Goal: Navigation & Orientation: Find specific page/section

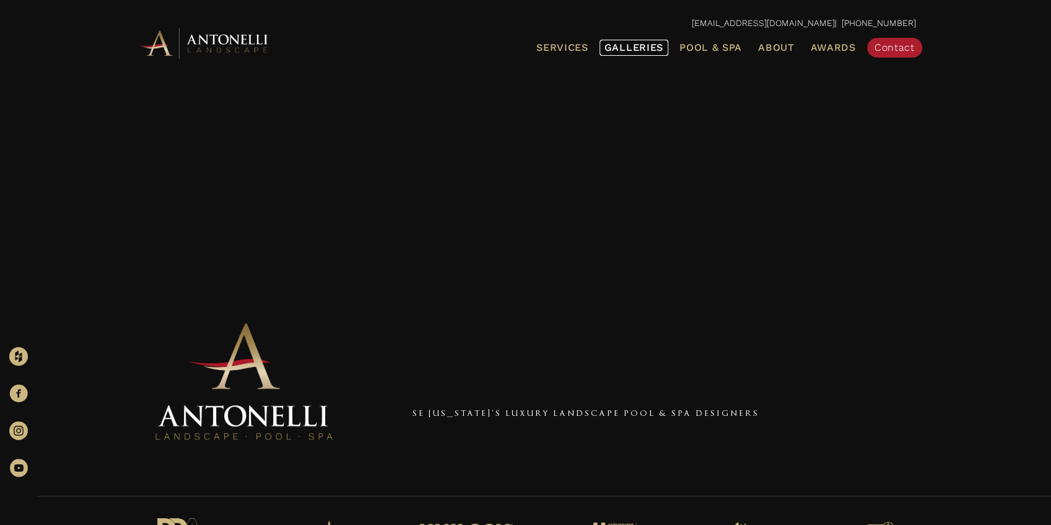
click at [643, 51] on span "Galleries" at bounding box center [634, 48] width 59 height 12
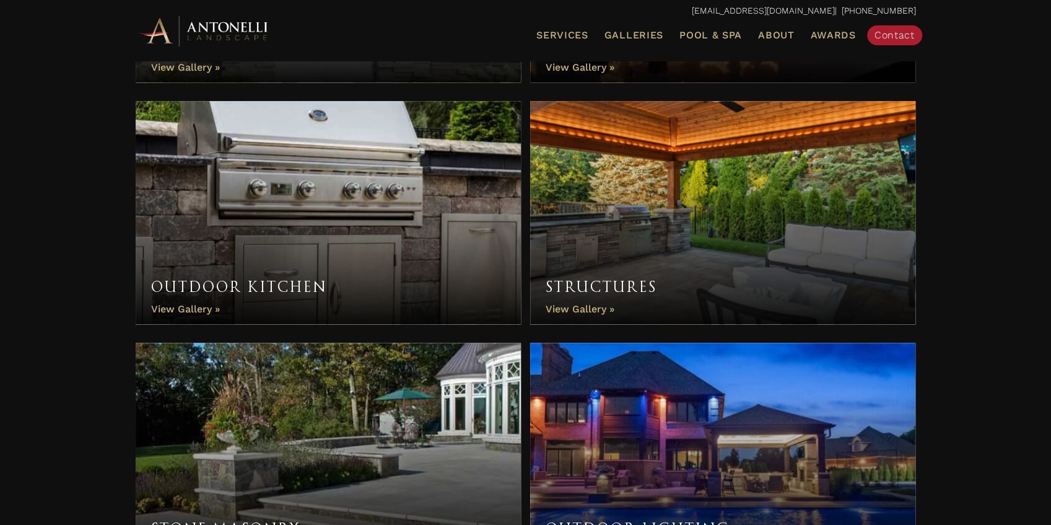
scroll to position [807, 0]
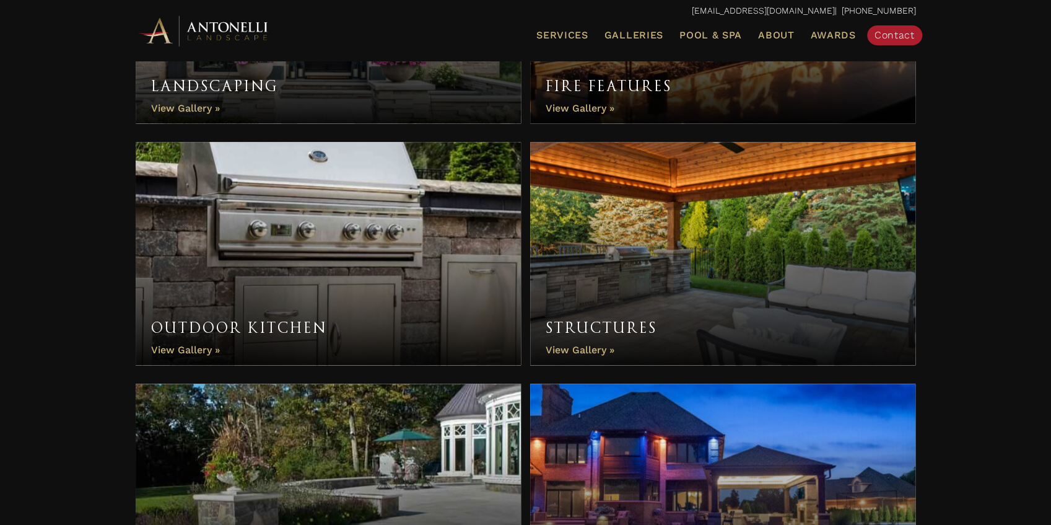
click at [609, 107] on link "Fire Features" at bounding box center [723, 11] width 386 height 223
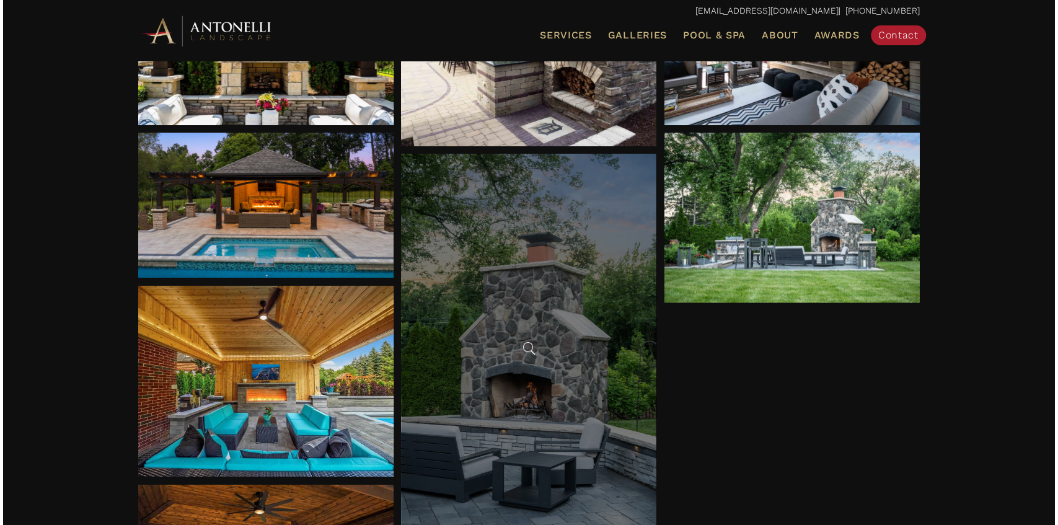
scroll to position [248, 0]
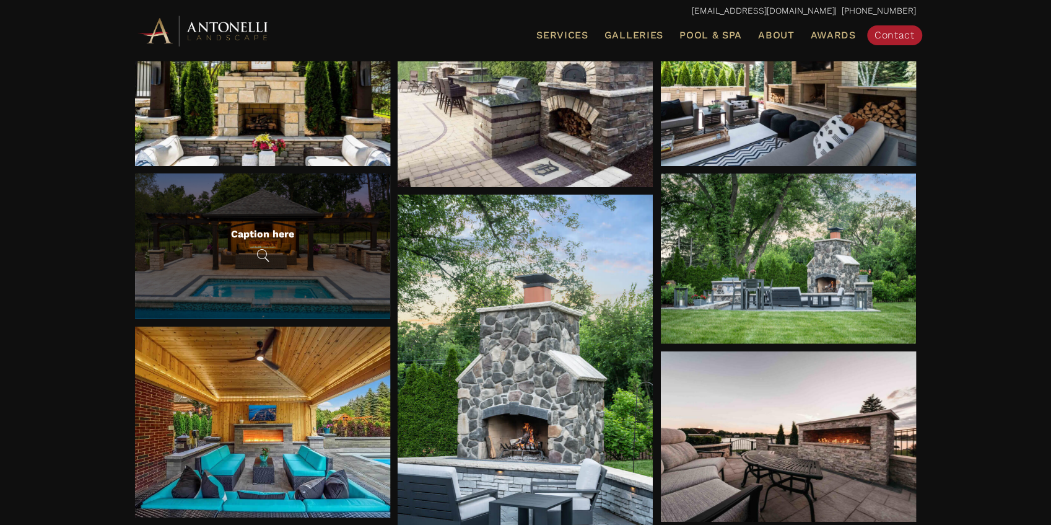
click at [270, 240] on div "Caption here" at bounding box center [262, 245] width 63 height 37
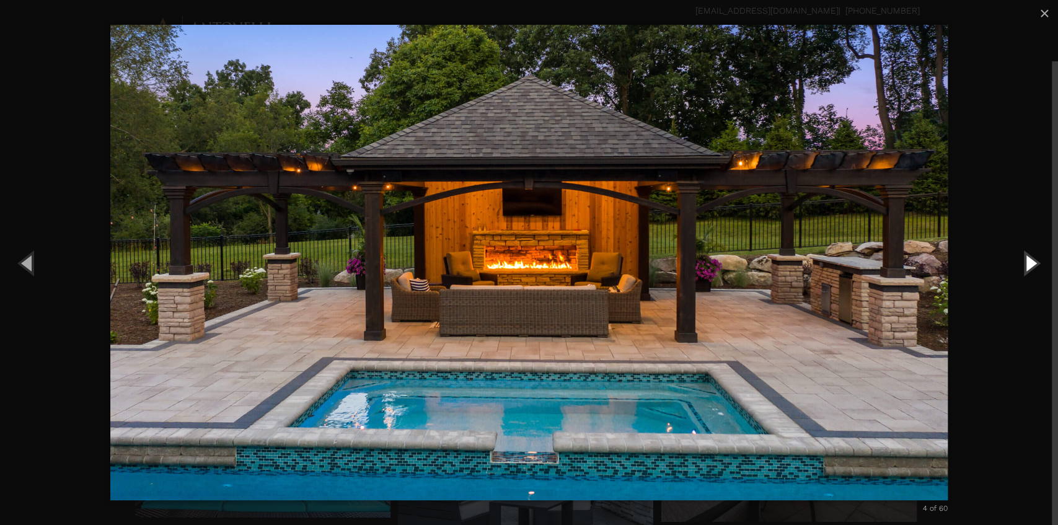
click at [1032, 269] on button "Next (Right arrow key)" at bounding box center [1030, 263] width 56 height 68
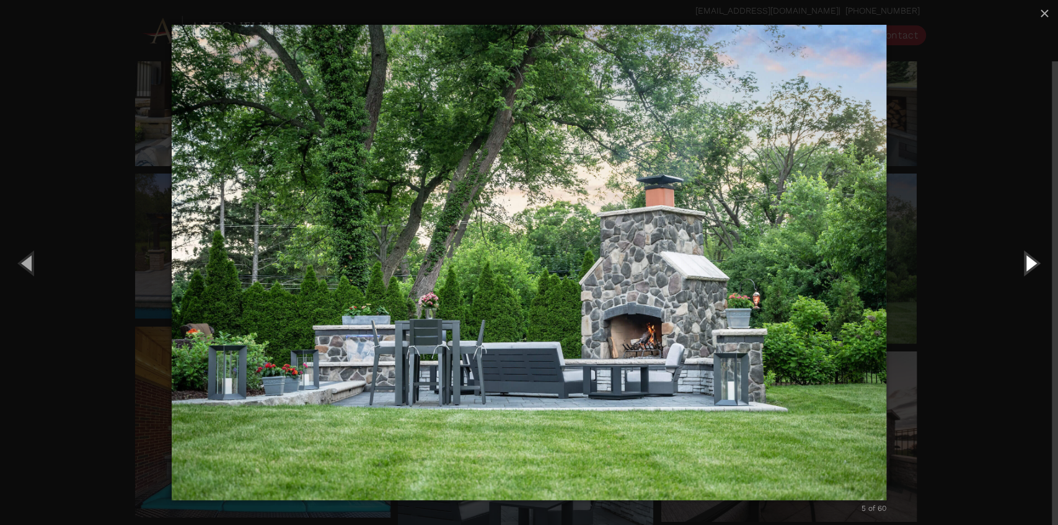
click at [1032, 269] on button "Next (Right arrow key)" at bounding box center [1030, 263] width 56 height 68
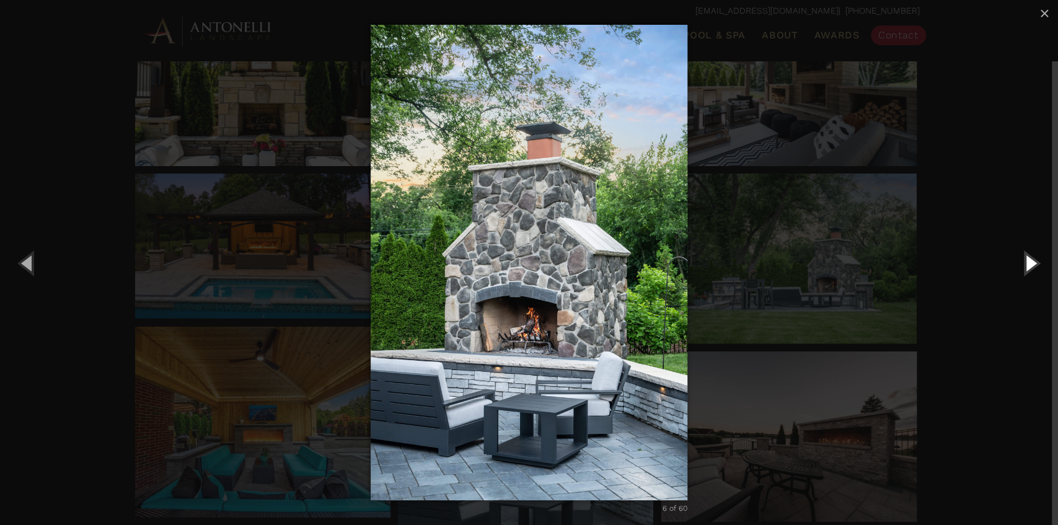
click at [1032, 269] on button "Next (Right arrow key)" at bounding box center [1030, 263] width 56 height 68
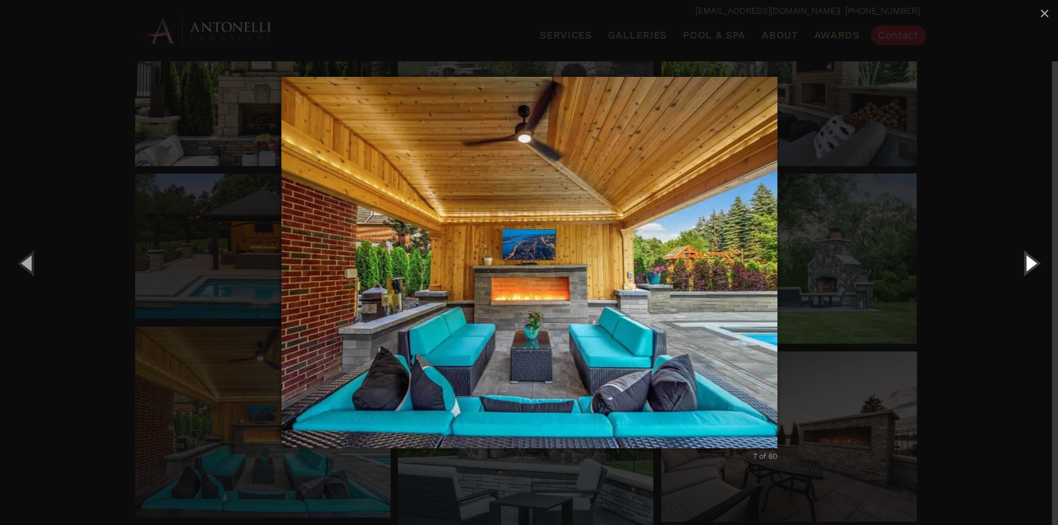
click at [1032, 269] on button "Next (Right arrow key)" at bounding box center [1030, 263] width 56 height 68
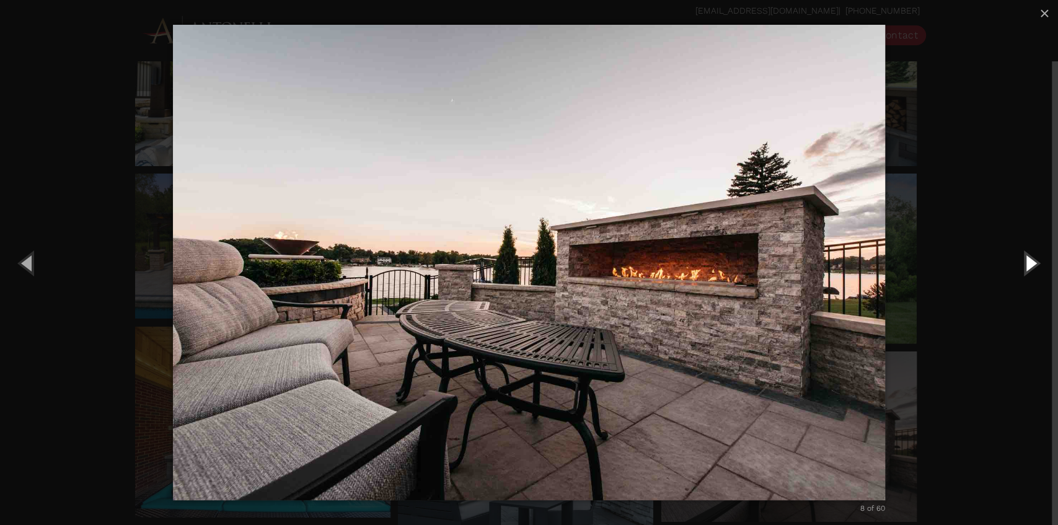
click at [1032, 269] on button "Next (Right arrow key)" at bounding box center [1030, 263] width 56 height 68
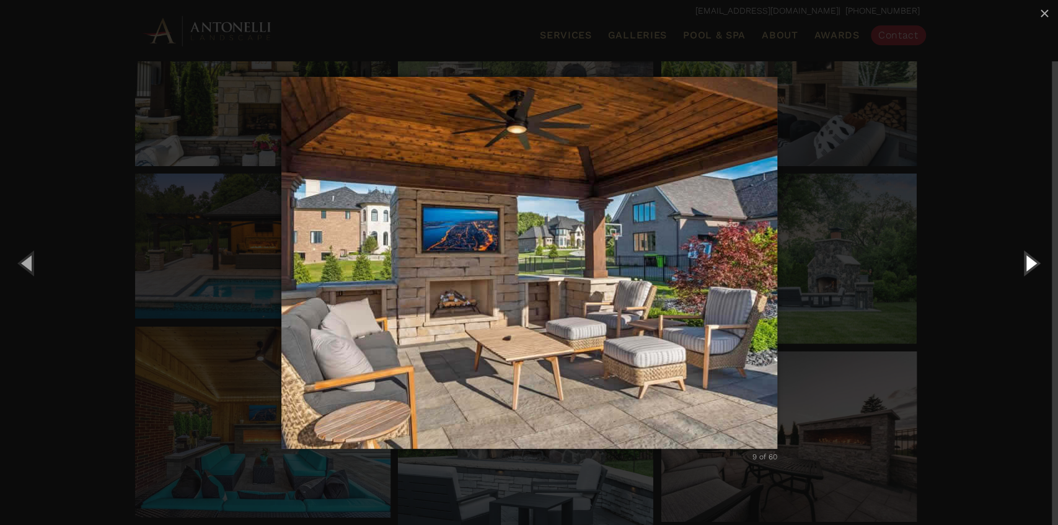
click at [1032, 269] on button "Next (Right arrow key)" at bounding box center [1030, 263] width 56 height 68
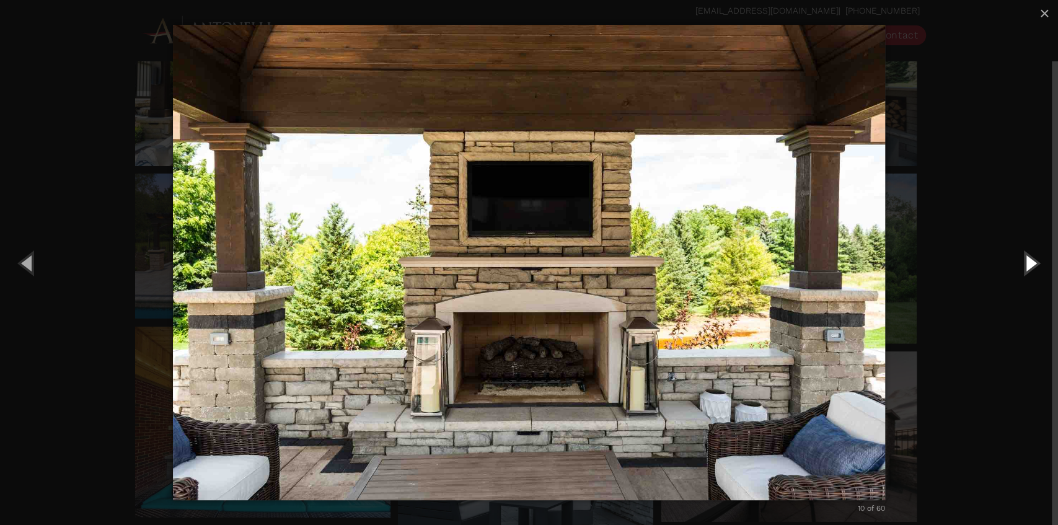
click at [1032, 269] on button "Next (Right arrow key)" at bounding box center [1030, 263] width 56 height 68
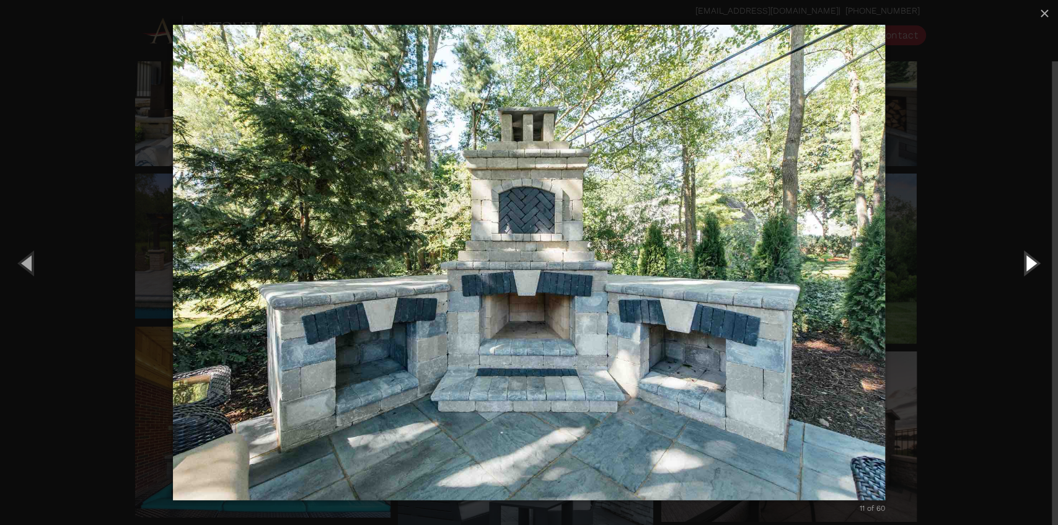
click at [1032, 269] on button "Next (Right arrow key)" at bounding box center [1030, 263] width 56 height 68
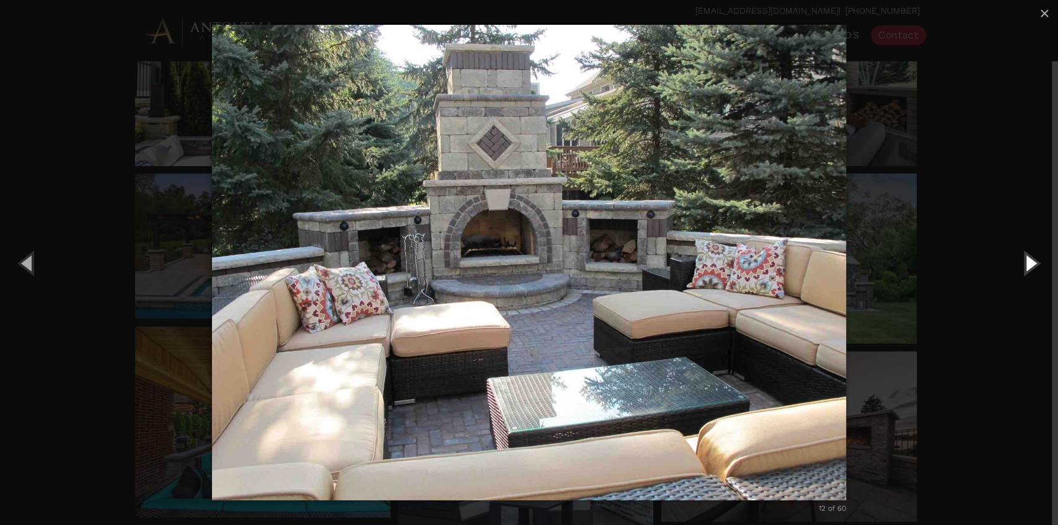
click at [1032, 269] on button "Next (Right arrow key)" at bounding box center [1030, 263] width 56 height 68
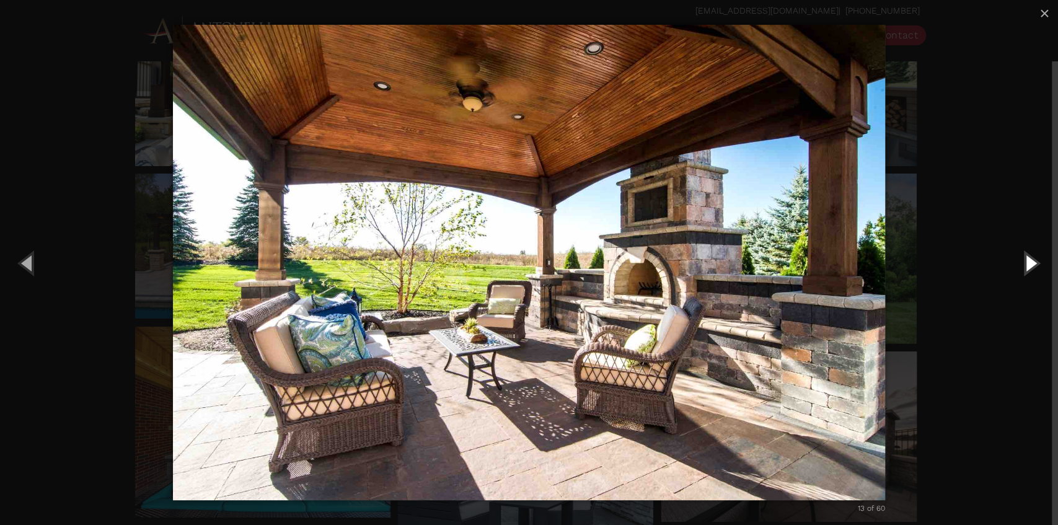
click at [1032, 269] on button "Next (Right arrow key)" at bounding box center [1030, 263] width 56 height 68
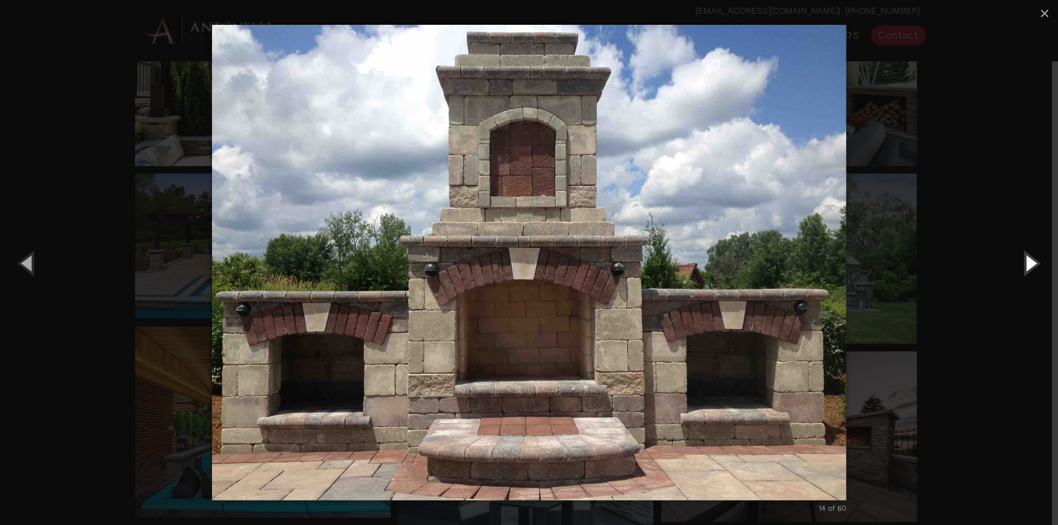
click at [1032, 269] on button "Next (Right arrow key)" at bounding box center [1030, 263] width 56 height 68
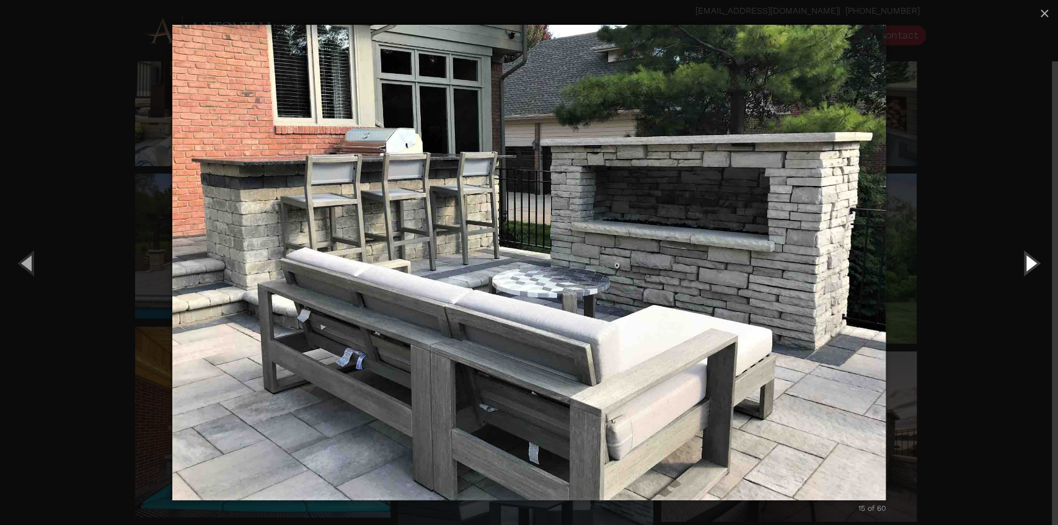
click at [1032, 269] on button "Next (Right arrow key)" at bounding box center [1030, 263] width 56 height 68
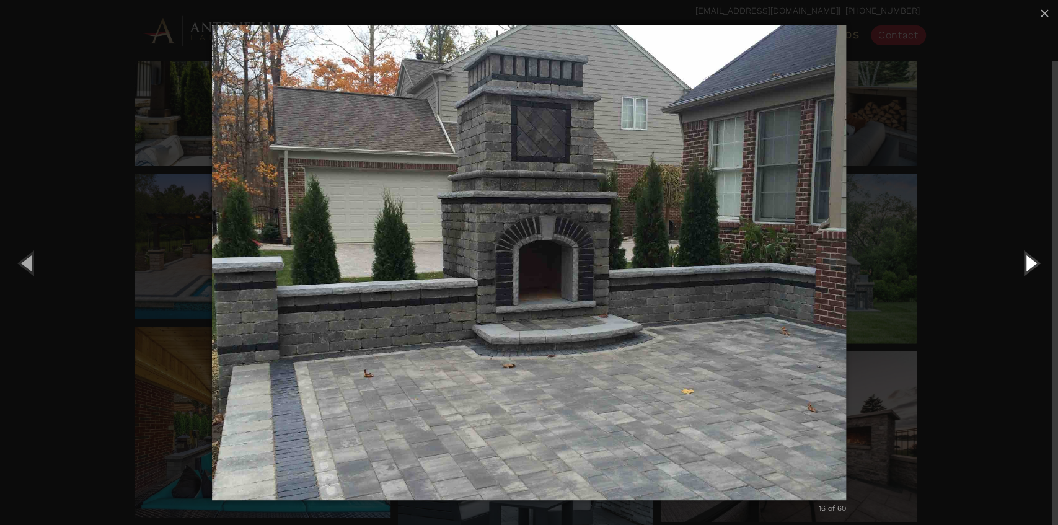
click at [1032, 269] on button "Next (Right arrow key)" at bounding box center [1030, 263] width 56 height 68
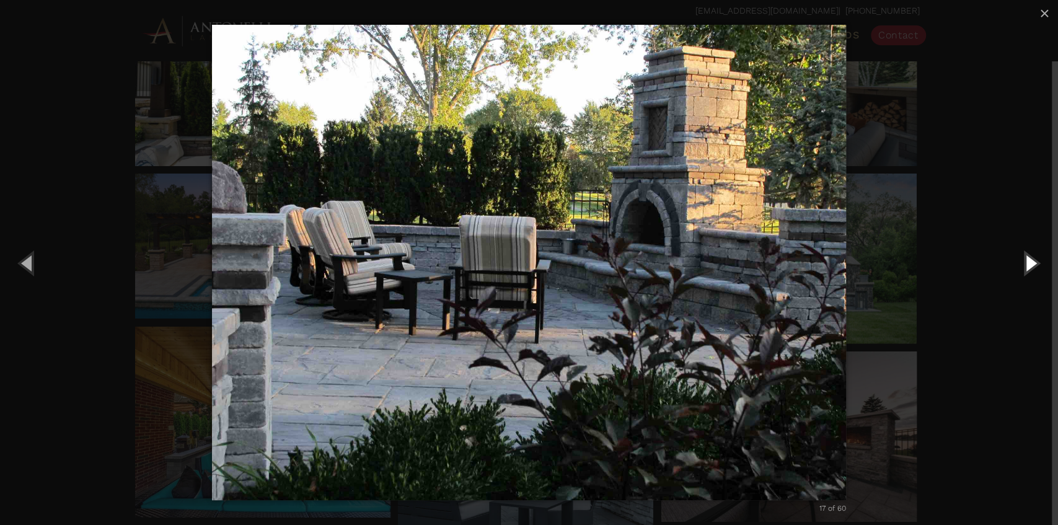
click at [1032, 269] on button "Next (Right arrow key)" at bounding box center [1030, 263] width 56 height 68
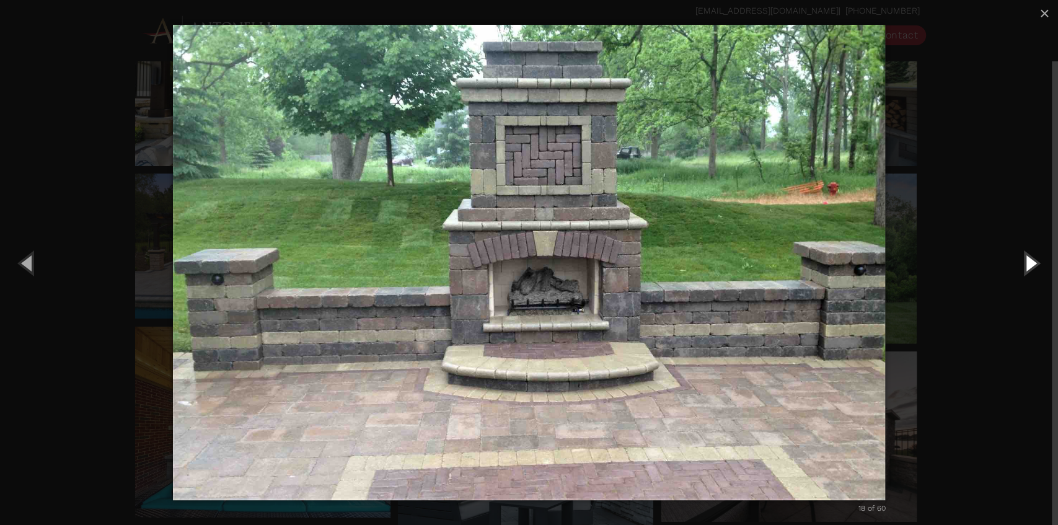
click at [1032, 269] on button "Next (Right arrow key)" at bounding box center [1030, 263] width 56 height 68
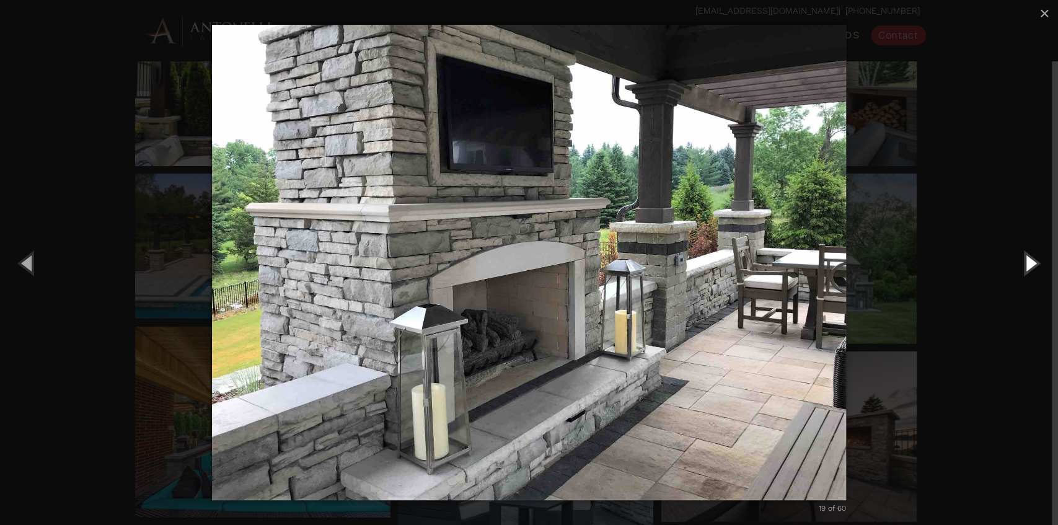
click at [1032, 269] on button "Next (Right arrow key)" at bounding box center [1030, 263] width 56 height 68
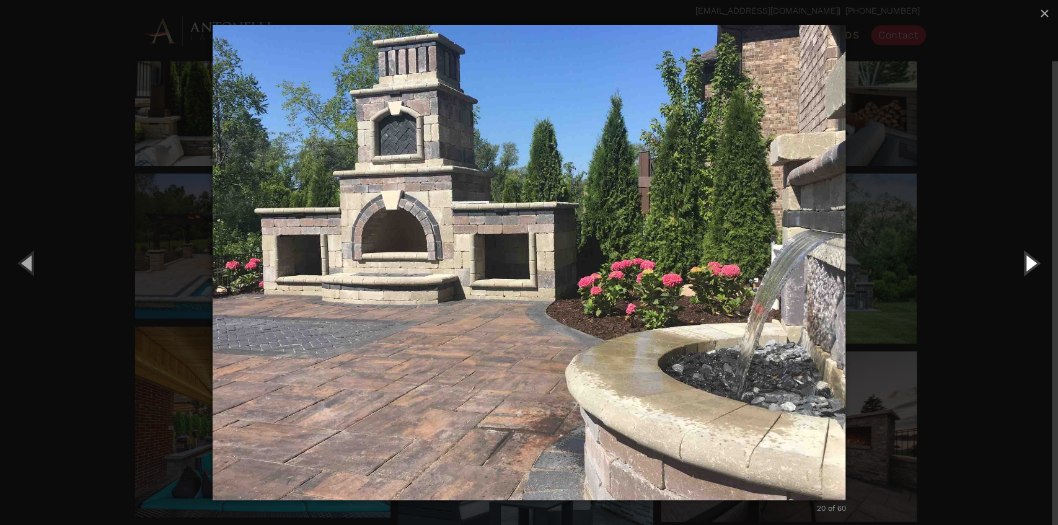
click at [1032, 269] on button "Next (Right arrow key)" at bounding box center [1030, 263] width 56 height 68
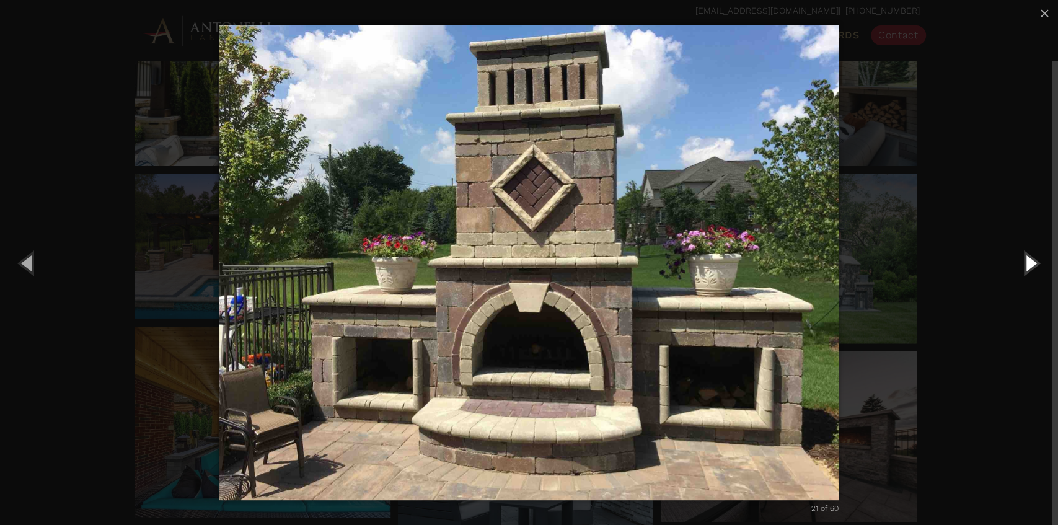
click at [1032, 269] on button "Next (Right arrow key)" at bounding box center [1030, 263] width 56 height 68
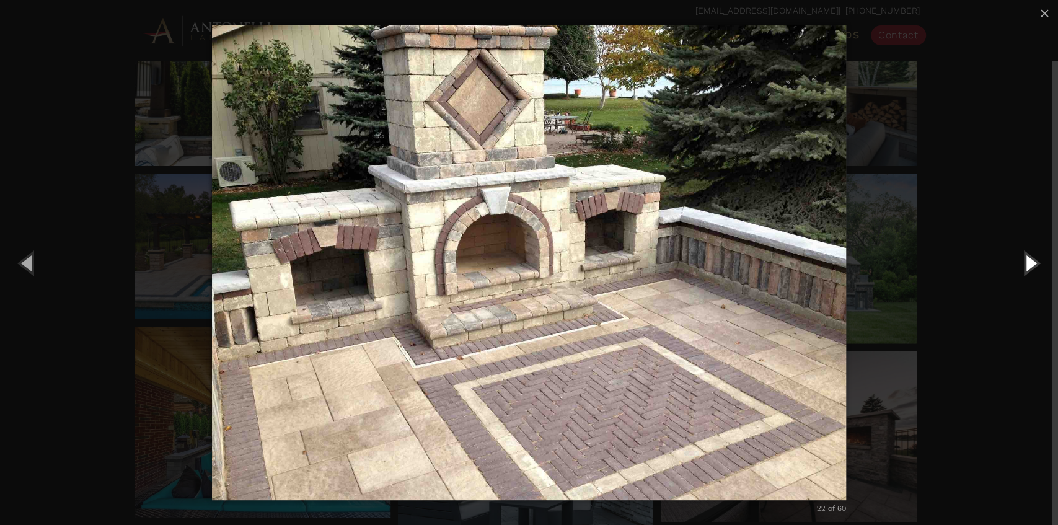
click at [1032, 269] on button "Next (Right arrow key)" at bounding box center [1030, 263] width 56 height 68
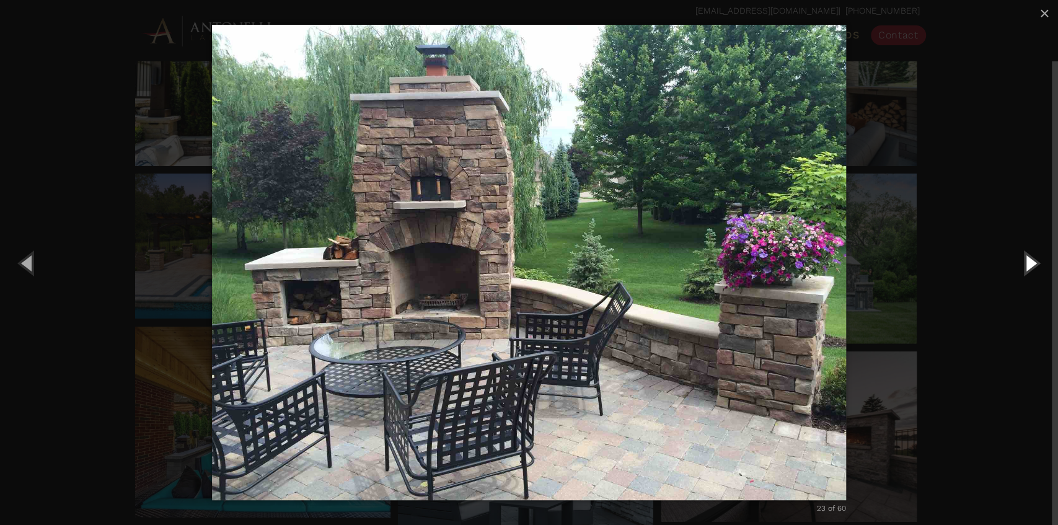
click at [1032, 269] on button "Next (Right arrow key)" at bounding box center [1030, 263] width 56 height 68
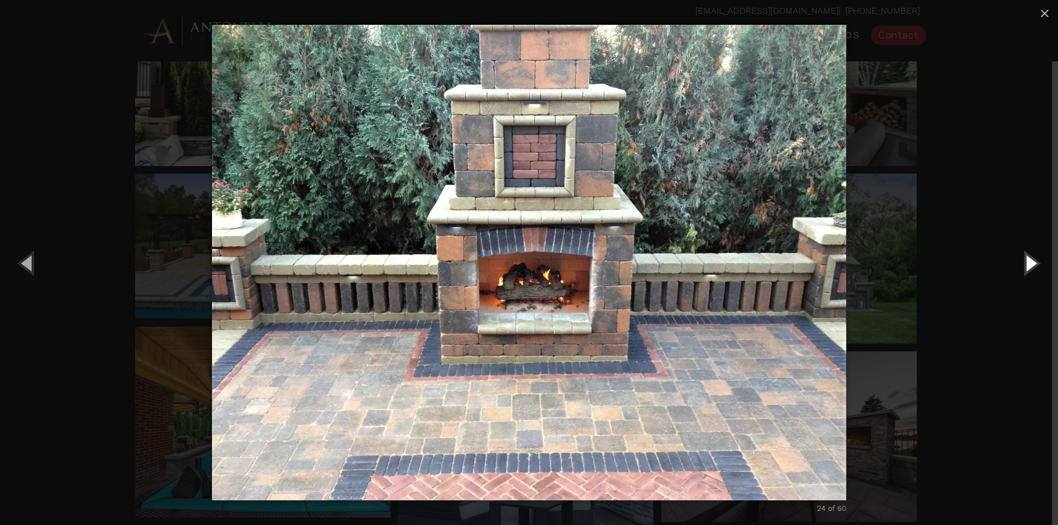
click at [1032, 269] on button "Next (Right arrow key)" at bounding box center [1030, 263] width 56 height 68
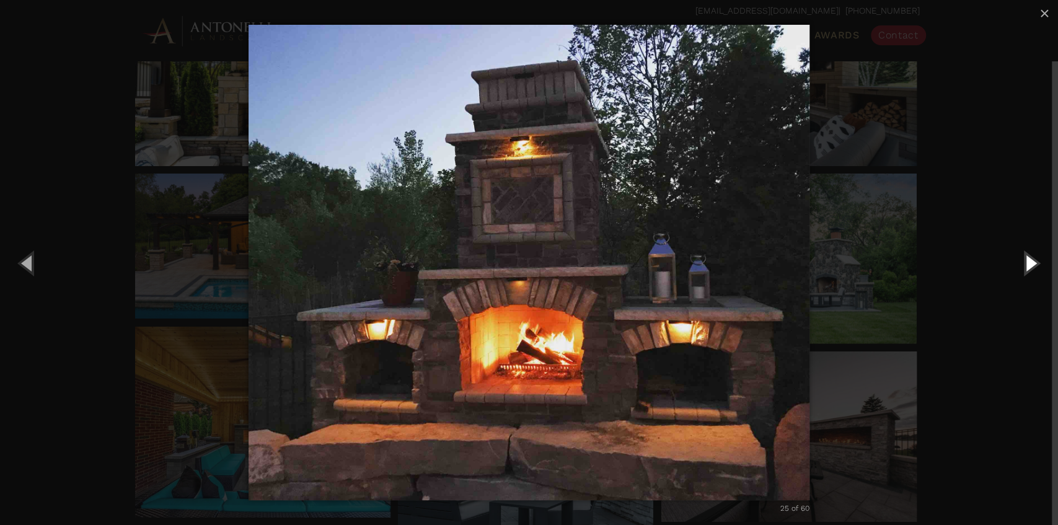
click at [1032, 269] on button "Next (Right arrow key)" at bounding box center [1030, 263] width 56 height 68
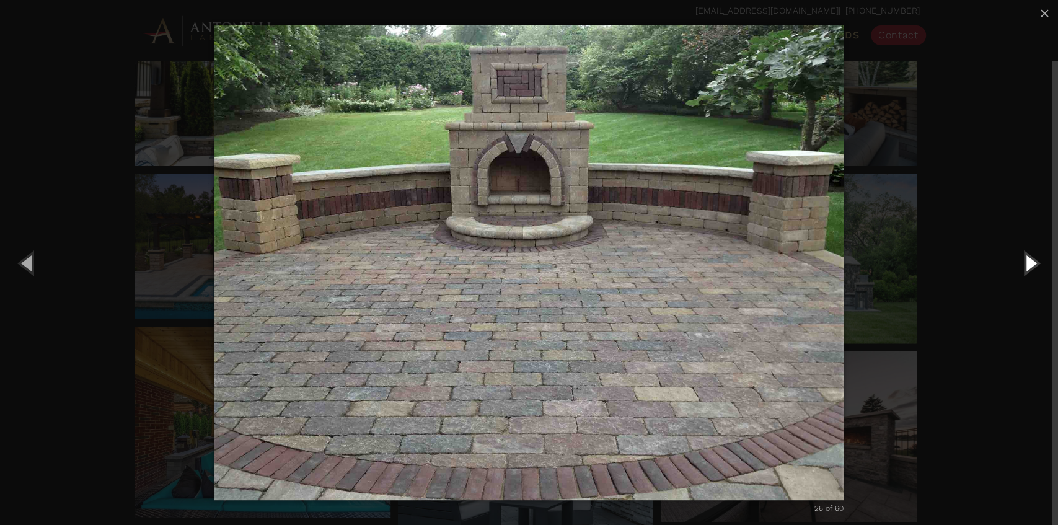
click at [1032, 269] on button "Next (Right arrow key)" at bounding box center [1030, 263] width 56 height 68
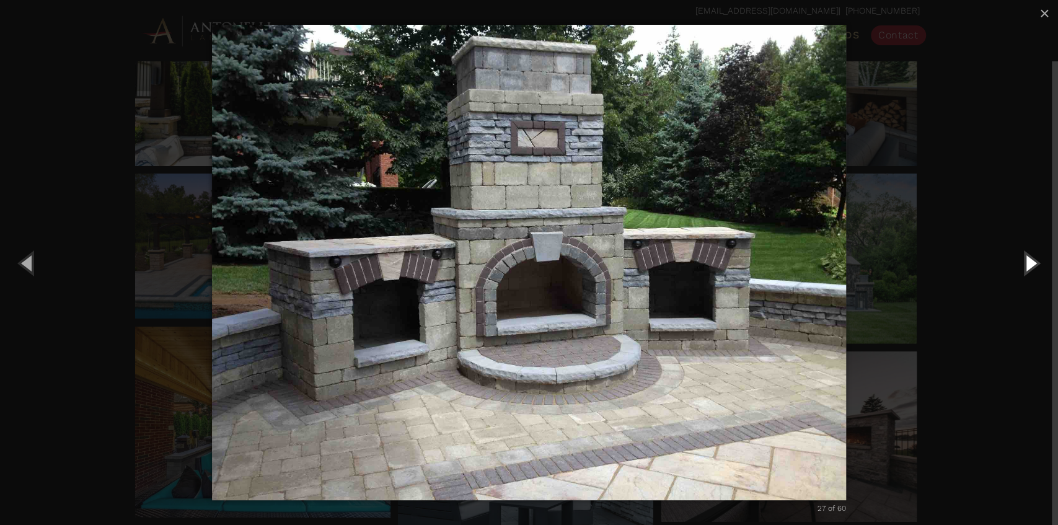
click at [1032, 269] on button "Next (Right arrow key)" at bounding box center [1030, 263] width 56 height 68
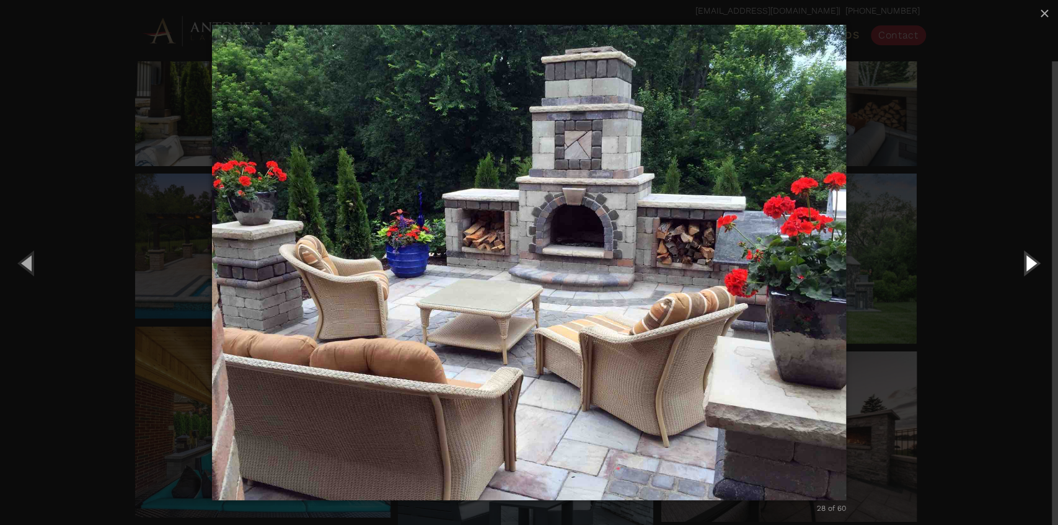
click at [1032, 269] on button "Next (Right arrow key)" at bounding box center [1030, 263] width 56 height 68
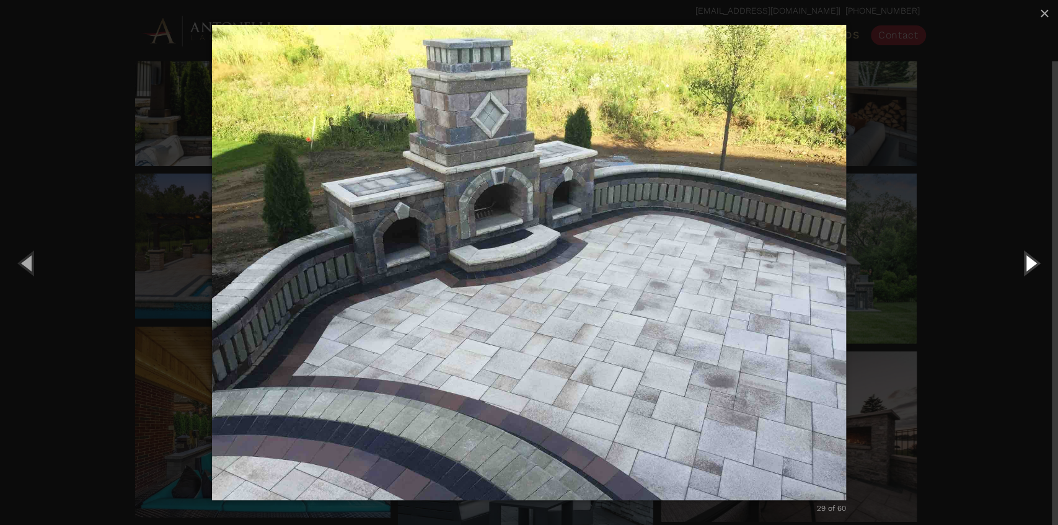
click at [1032, 269] on button "Next (Right arrow key)" at bounding box center [1030, 263] width 56 height 68
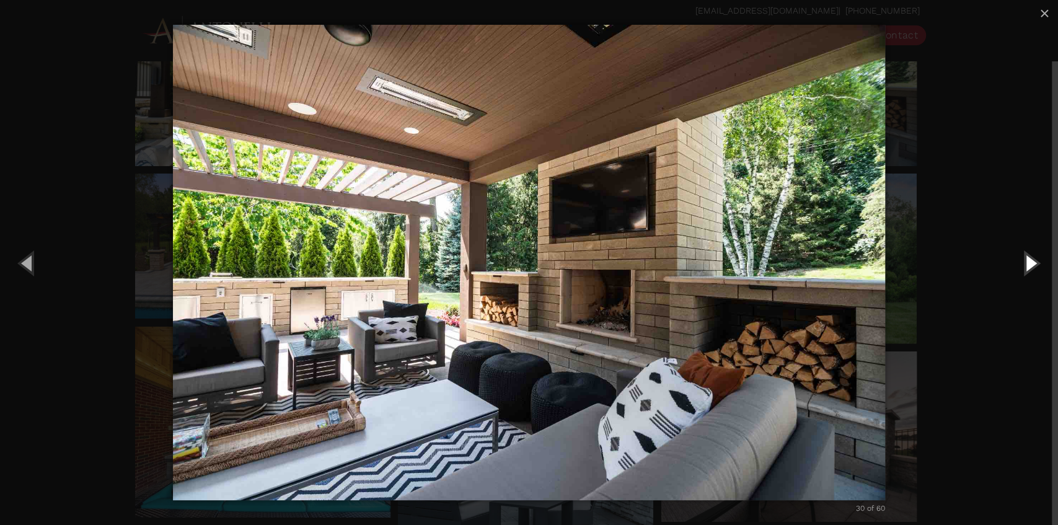
click at [1032, 269] on button "Next (Right arrow key)" at bounding box center [1030, 263] width 56 height 68
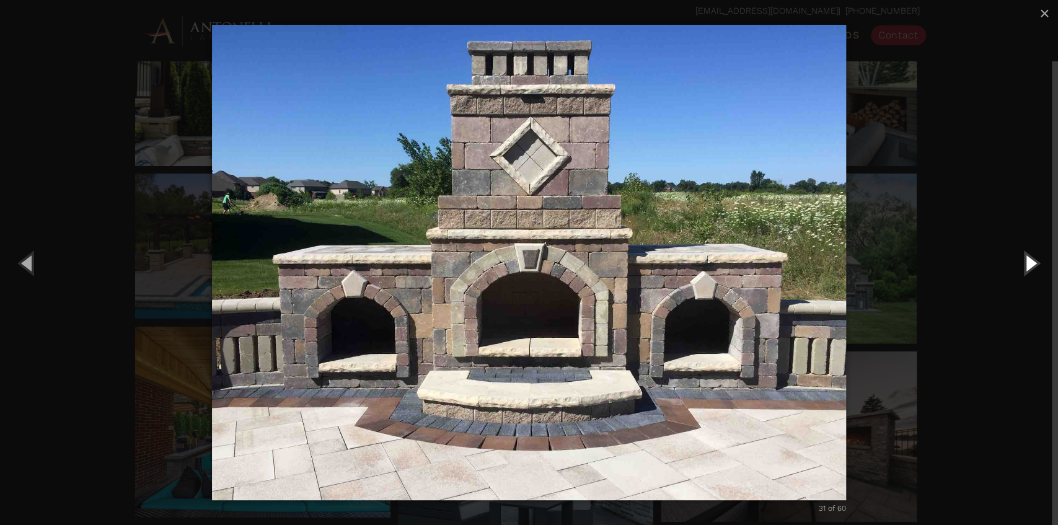
click at [1032, 269] on button "Next (Right arrow key)" at bounding box center [1030, 263] width 56 height 68
